Goal: Navigation & Orientation: Find specific page/section

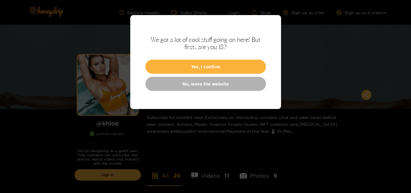
click at [218, 71] on button "Yes, I confirm" at bounding box center [205, 67] width 121 height 14
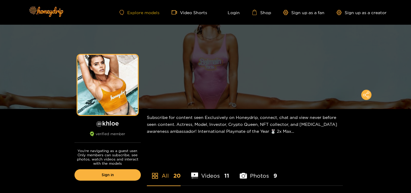
click at [149, 12] on link "Explore models" at bounding box center [139, 12] width 40 height 5
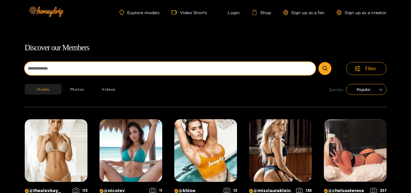
click at [135, 70] on input at bounding box center [170, 68] width 291 height 13
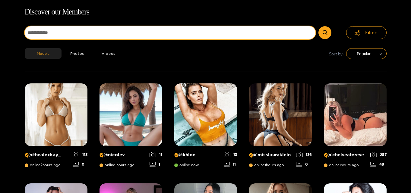
scroll to position [39, 0]
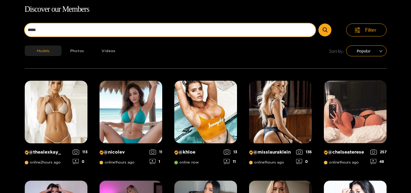
click at [319, 24] on button "submit" at bounding box center [325, 30] width 13 height 13
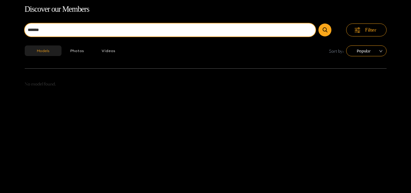
type input "*******"
click at [319, 24] on button "submit" at bounding box center [325, 30] width 13 height 13
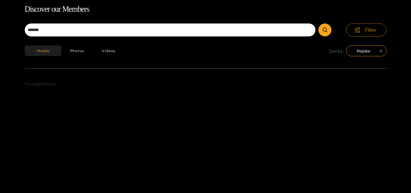
click at [364, 29] on button "Filter" at bounding box center [366, 30] width 40 height 13
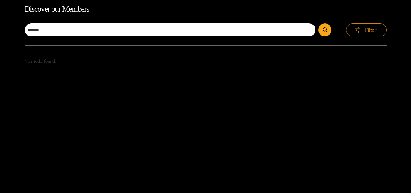
click at [364, 29] on button "Filter" at bounding box center [366, 30] width 40 height 13
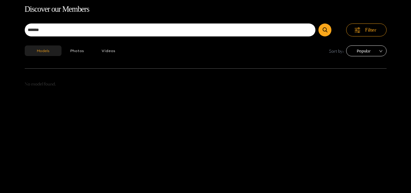
click at [366, 53] on span "Popular" at bounding box center [366, 50] width 31 height 9
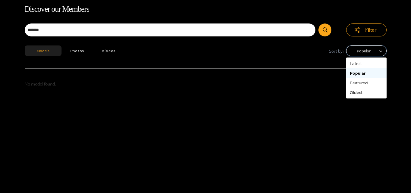
click at [366, 53] on span "Popular" at bounding box center [366, 50] width 31 height 9
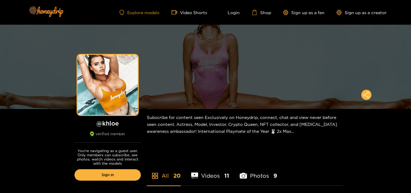
click at [132, 12] on link "Explore models" at bounding box center [139, 12] width 40 height 5
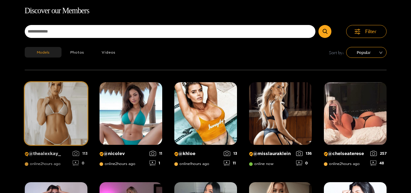
scroll to position [39, 0]
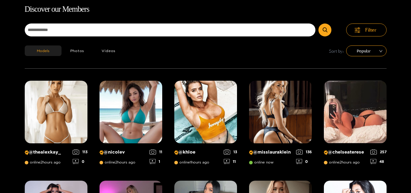
click at [74, 57] on div "Models Photos Videos Sort by: Popular" at bounding box center [206, 57] width 362 height 23
click at [75, 52] on button "Photos" at bounding box center [78, 51] width 32 height 11
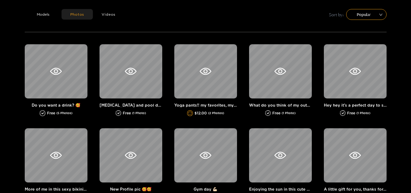
scroll to position [75, 0]
